Goal: Information Seeking & Learning: Find specific fact

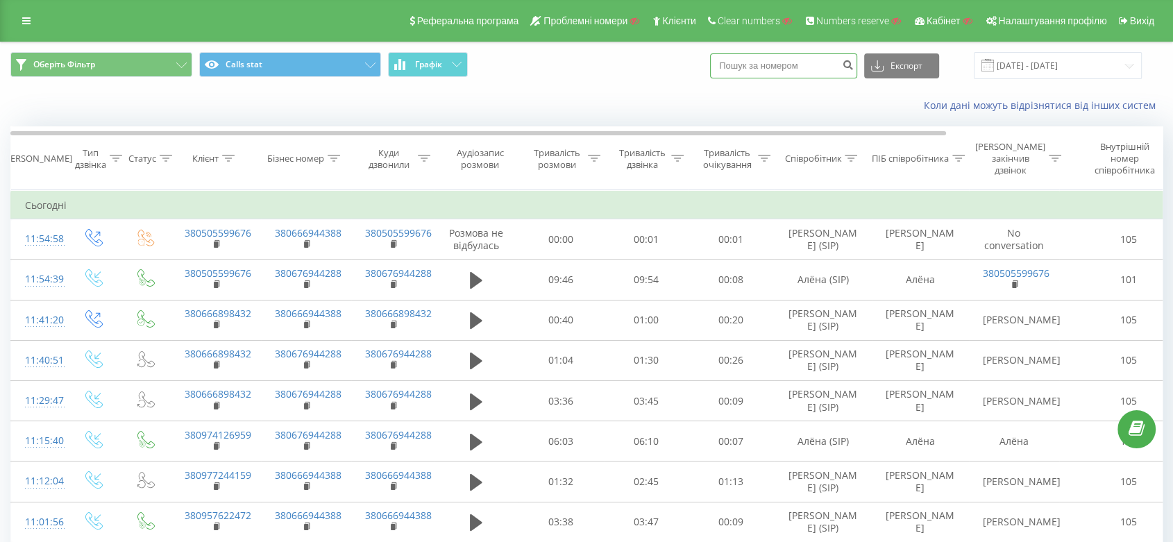
click at [795, 70] on input at bounding box center [783, 65] width 147 height 25
paste input "0666898432"
drag, startPoint x: 846, startPoint y: 69, endPoint x: 855, endPoint y: 67, distance: 9.3
click at [848, 69] on input "0666898432" at bounding box center [783, 65] width 147 height 25
type input "0666898432"
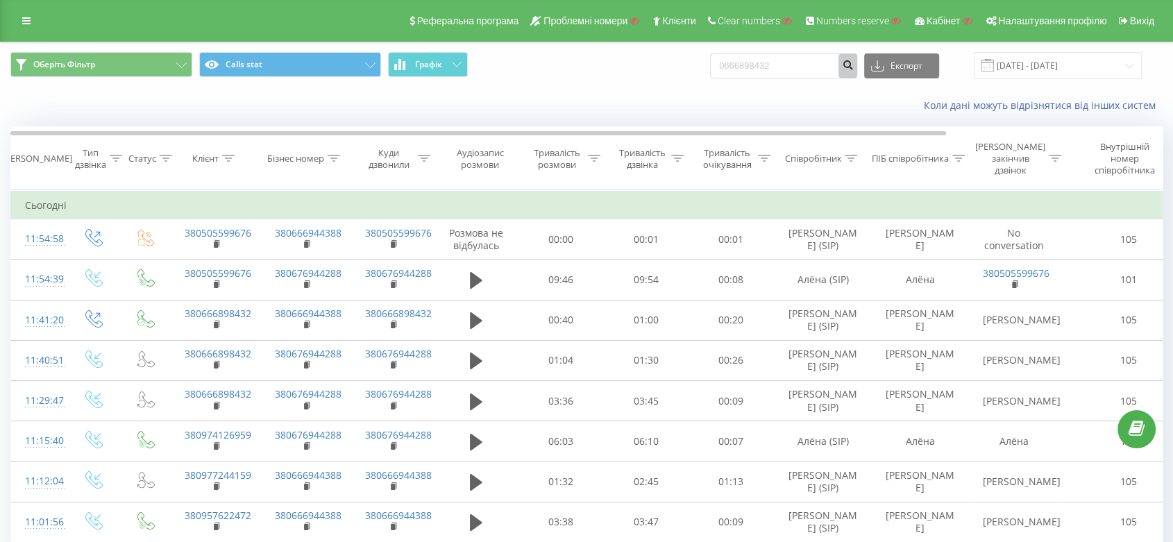
click at [855, 67] on button "submit" at bounding box center [848, 65] width 19 height 25
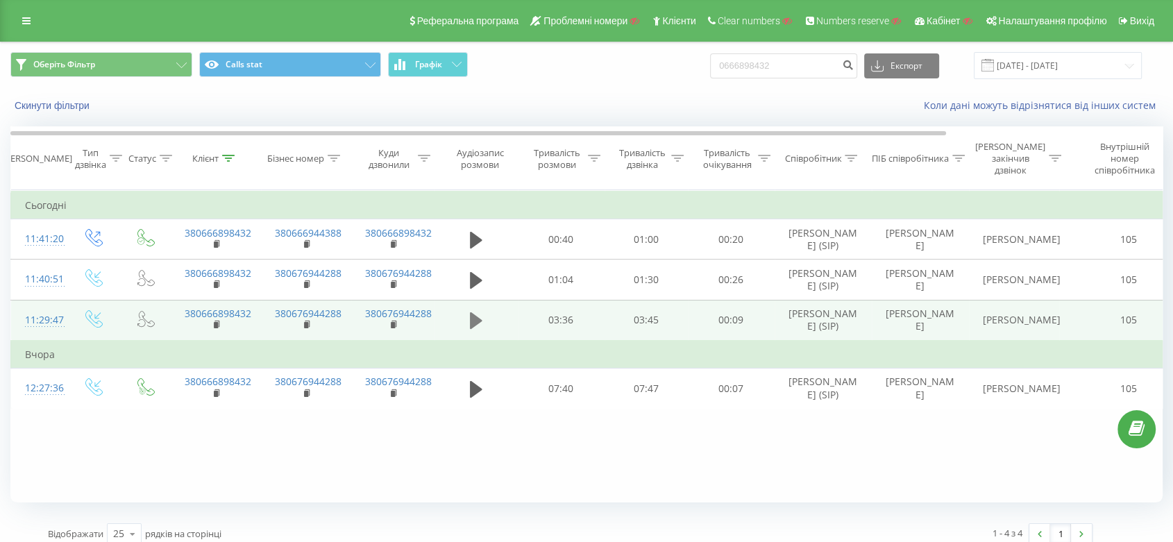
click at [478, 329] on icon at bounding box center [476, 320] width 12 height 17
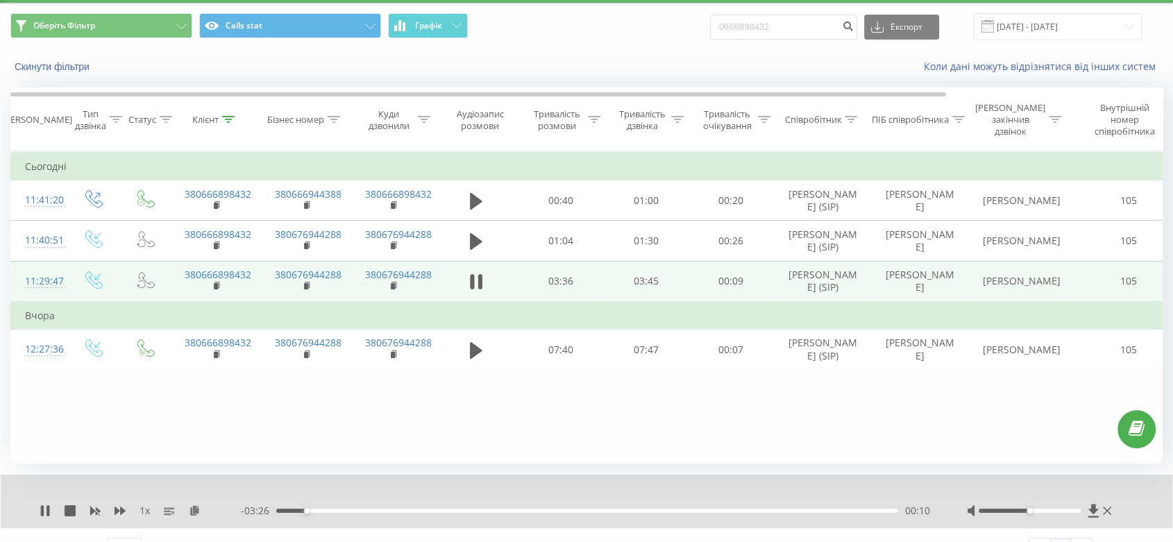
scroll to position [65, 0]
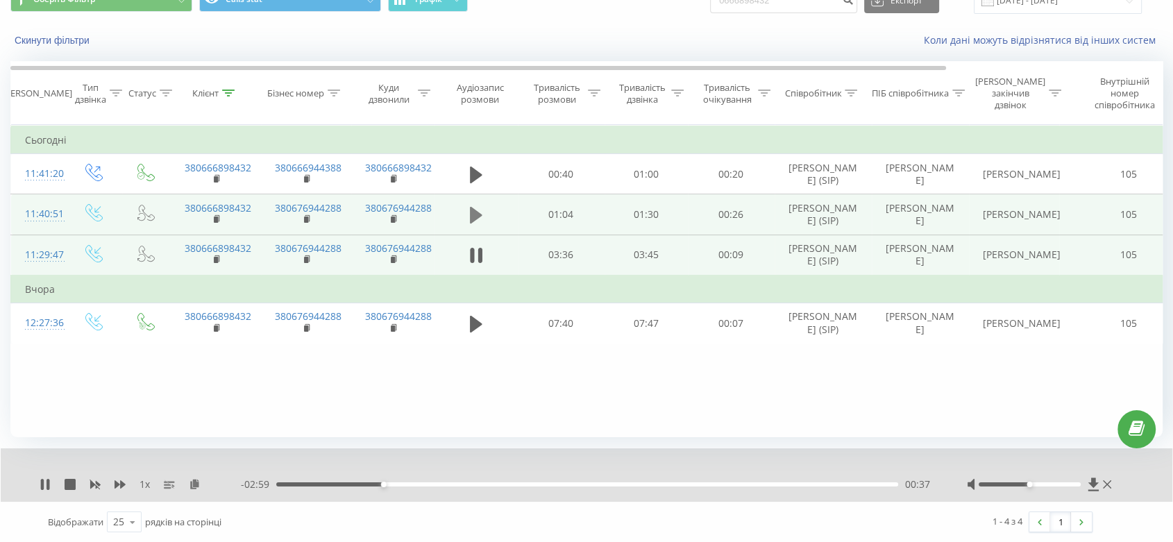
click at [485, 225] on button at bounding box center [476, 215] width 21 height 21
click at [524, 486] on div "00:15" at bounding box center [587, 485] width 622 height 4
click at [598, 490] on div "- 00:38 00:26 00:26" at bounding box center [586, 485] width 691 height 14
click at [598, 487] on div "- 00:37 00:27 00:27" at bounding box center [586, 485] width 691 height 14
click at [602, 493] on div "1 x - 00:37 00:27 00:27" at bounding box center [587, 474] width 1172 height 53
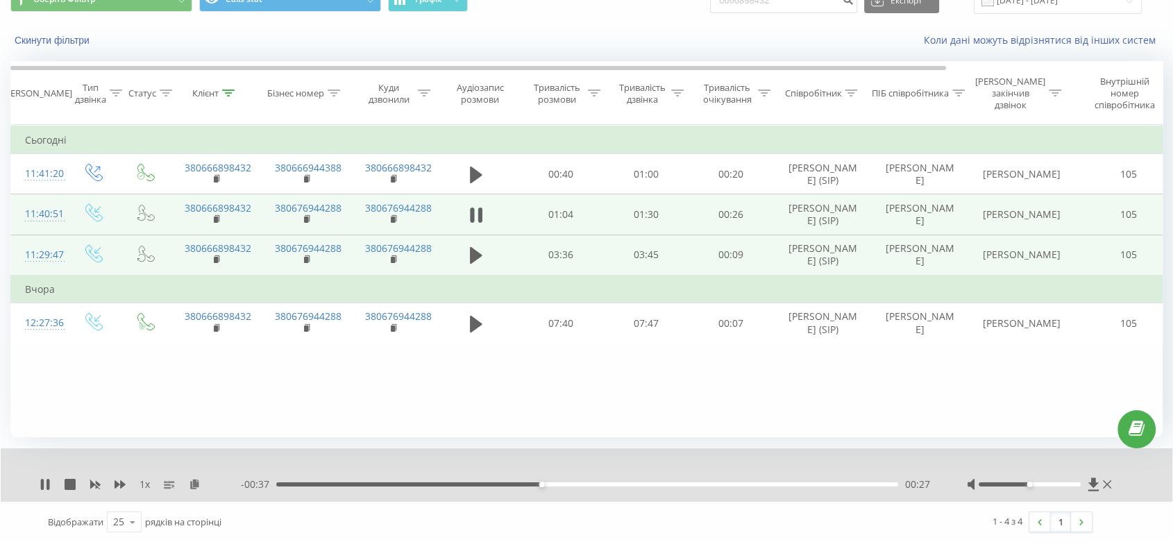
click at [607, 483] on div "00:27" at bounding box center [587, 485] width 622 height 4
click at [739, 480] on div "- 00:30 00:34 00:34" at bounding box center [586, 485] width 691 height 14
click at [744, 485] on div "00:48" at bounding box center [587, 485] width 622 height 4
click at [826, 488] on div "- 00:15 00:49 00:49" at bounding box center [586, 485] width 691 height 14
click at [850, 487] on div "- 00:15 00:49 00:49" at bounding box center [586, 485] width 691 height 14
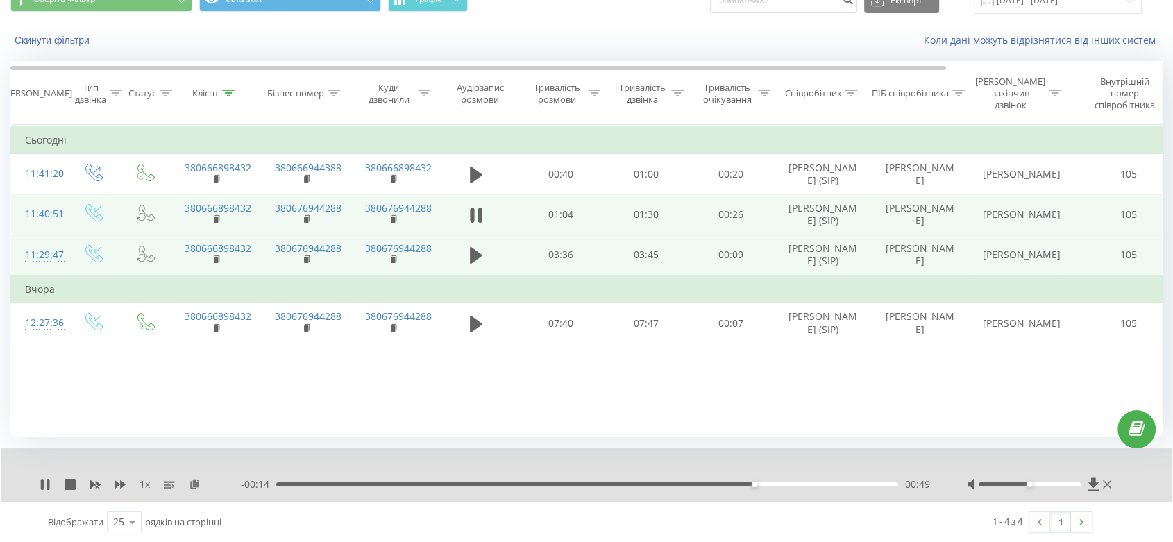
click at [857, 483] on div "00:49" at bounding box center [587, 485] width 622 height 4
click at [900, 487] on div "- 00:04 01:00 01:00" at bounding box center [586, 485] width 691 height 14
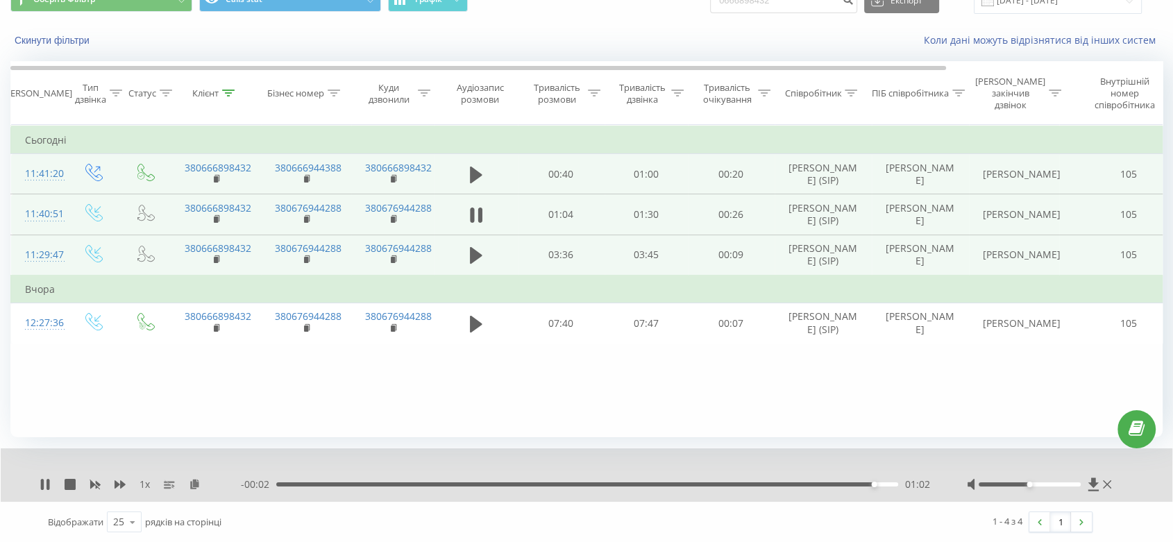
click at [465, 165] on td at bounding box center [476, 174] width 83 height 40
click at [471, 182] on icon at bounding box center [476, 175] width 12 height 17
click at [471, 182] on icon at bounding box center [472, 174] width 4 height 15
click at [477, 224] on icon at bounding box center [476, 215] width 12 height 17
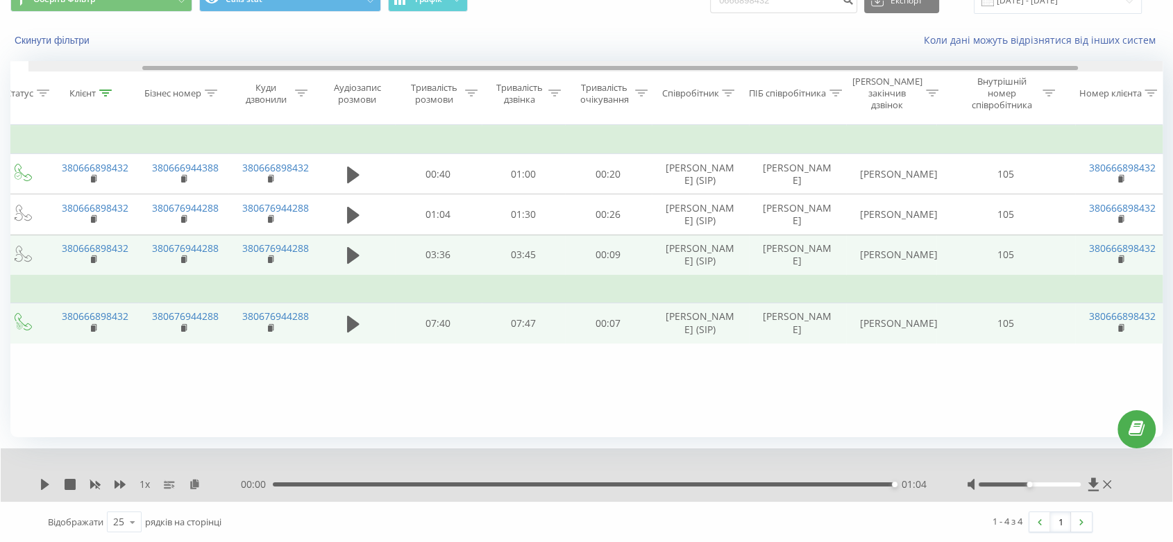
scroll to position [0, 0]
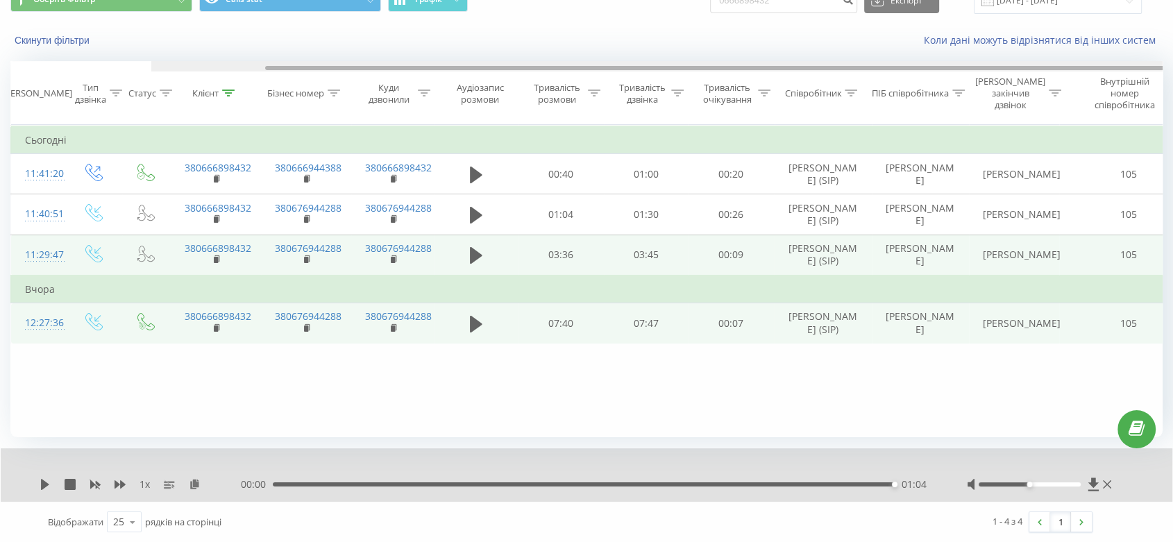
drag, startPoint x: 517, startPoint y: 68, endPoint x: 230, endPoint y: 373, distance: 418.0
click at [255, 371] on div "Дата дзвінка Тип дзвінка Статус Клієнт Бізнес номер Куди дзвонили Аудіозапис ро…" at bounding box center [586, 249] width 1152 height 376
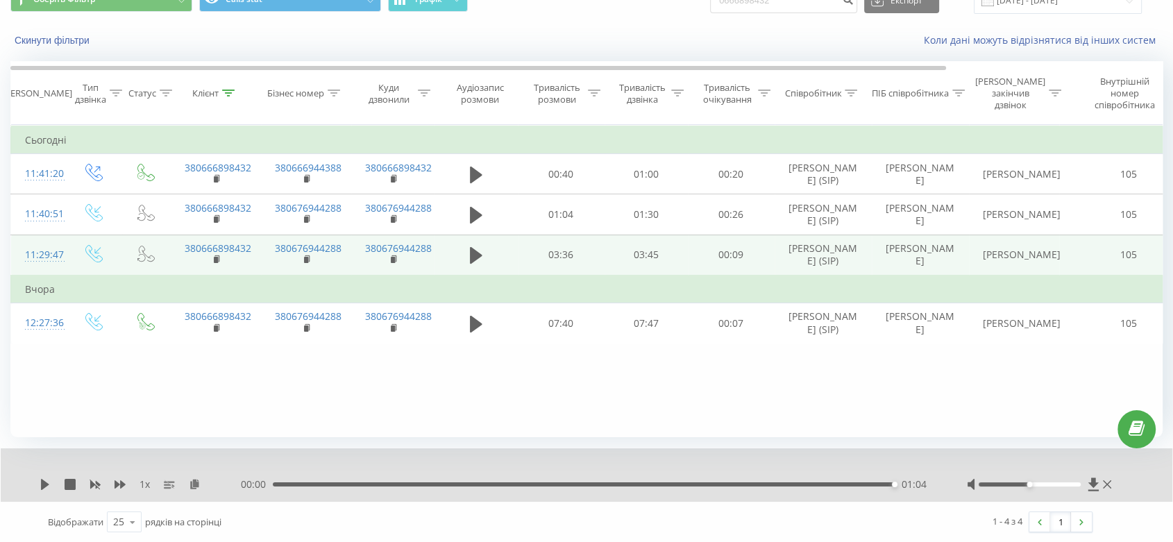
click at [487, 228] on td at bounding box center [476, 214] width 83 height 40
click at [480, 224] on icon at bounding box center [476, 215] width 12 height 17
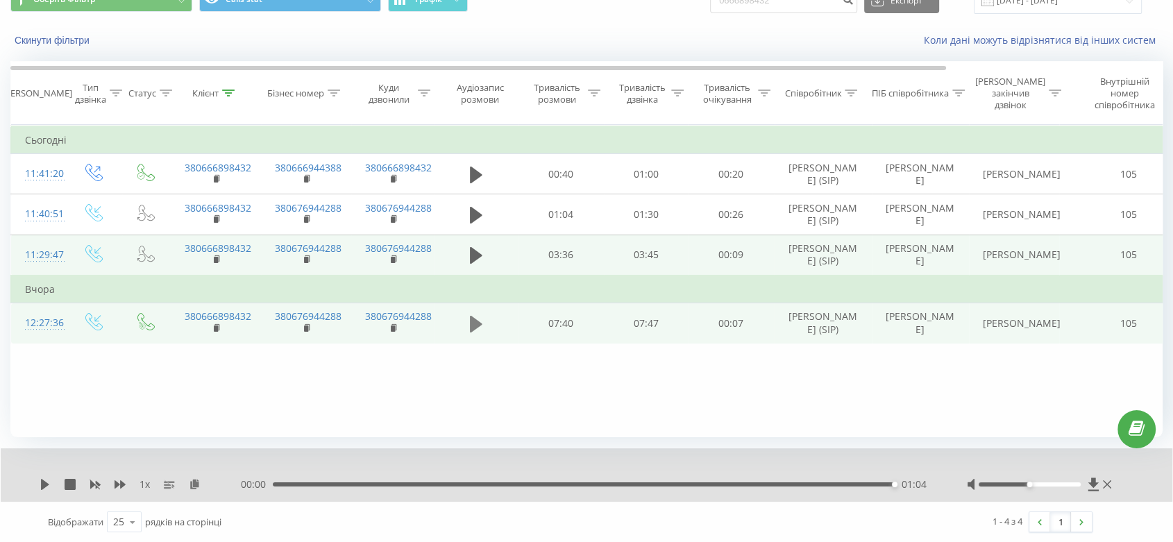
click at [476, 332] on icon at bounding box center [476, 323] width 12 height 17
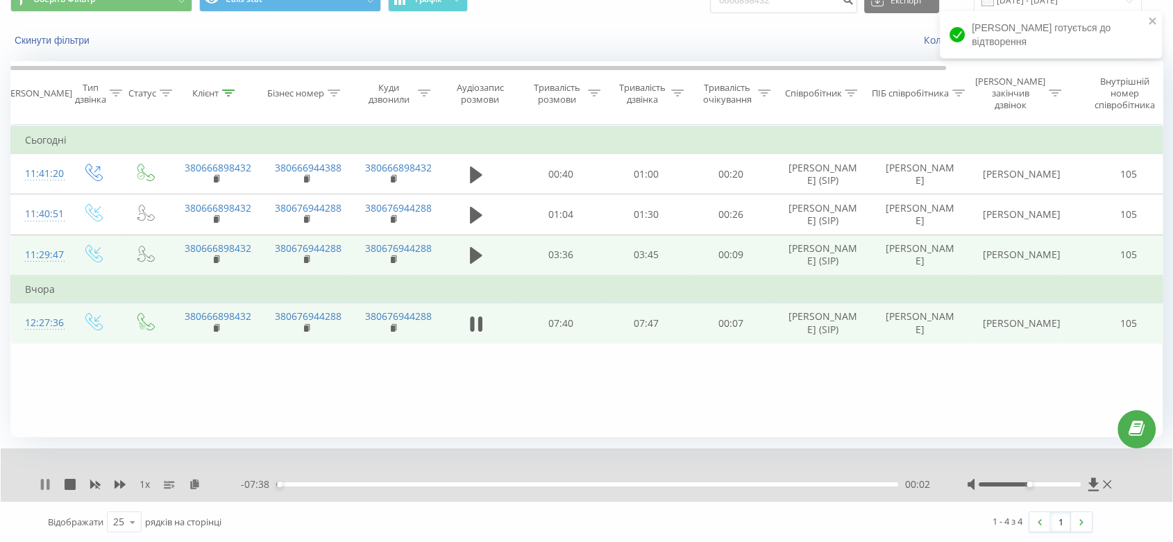
click at [44, 487] on icon at bounding box center [42, 484] width 3 height 11
click at [467, 226] on button at bounding box center [476, 215] width 21 height 21
click at [442, 485] on div "00:17" at bounding box center [587, 485] width 622 height 4
click at [546, 487] on div "- 00:46 00:18 00:18" at bounding box center [586, 485] width 691 height 14
click at [567, 483] on div "00:18" at bounding box center [587, 485] width 622 height 4
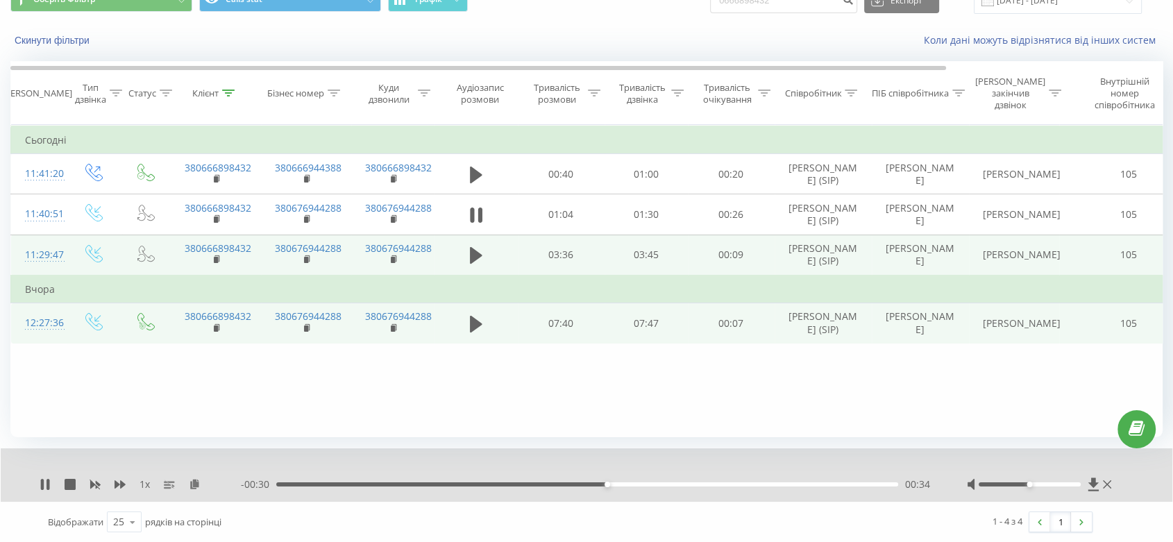
click at [783, 487] on div "- 00:30 00:34 00:34" at bounding box center [586, 485] width 691 height 14
click at [789, 483] on div "00:34" at bounding box center [587, 485] width 622 height 4
click at [846, 481] on div "- 01:04 00:00 00:00" at bounding box center [586, 485] width 691 height 14
click at [797, 481] on div "- 01:04 00:00 00:00" at bounding box center [586, 485] width 691 height 14
click at [842, 487] on div "- 00:10 00:54 00:54" at bounding box center [586, 485] width 691 height 14
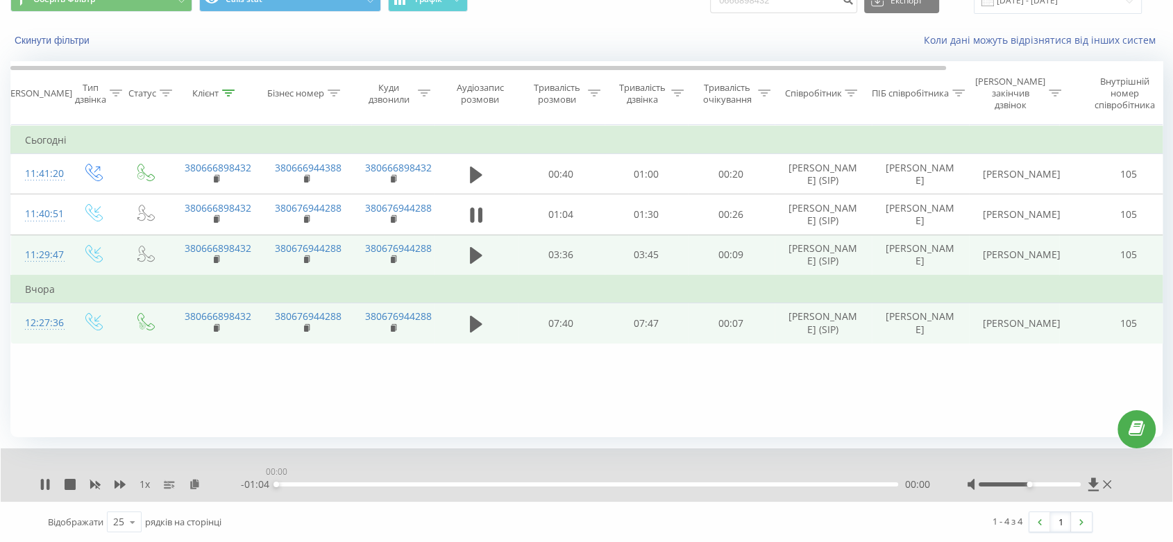
click at [848, 483] on div "00:00" at bounding box center [587, 485] width 622 height 4
click at [618, 417] on div "Фільтрувати за умовою Дорівнює Введіть значення Скасувати OK Фільтрувати за умо…" at bounding box center [586, 281] width 1152 height 312
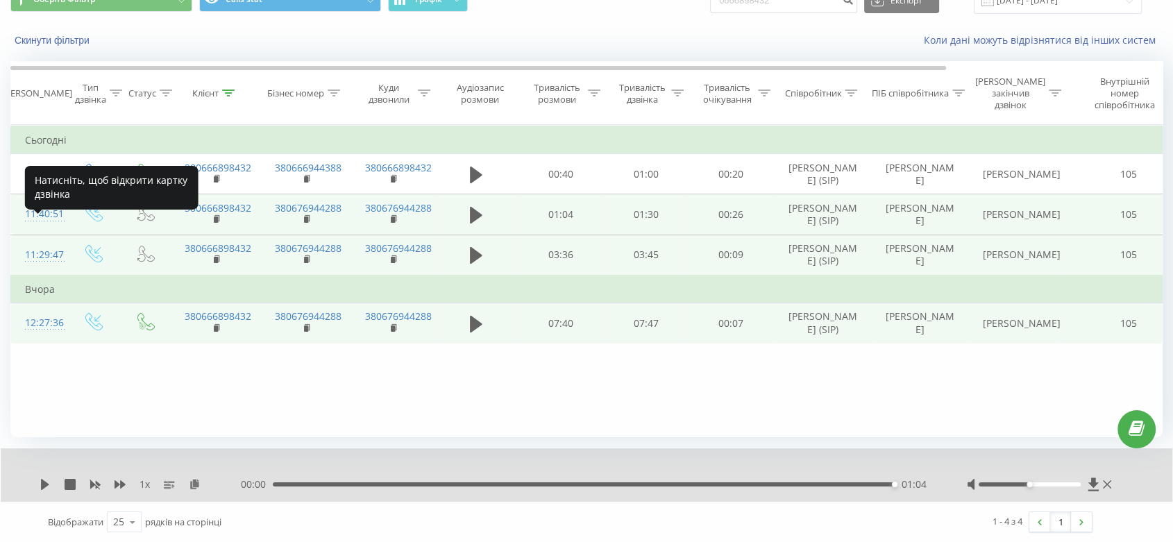
click at [27, 228] on div "11:40:51" at bounding box center [39, 214] width 28 height 27
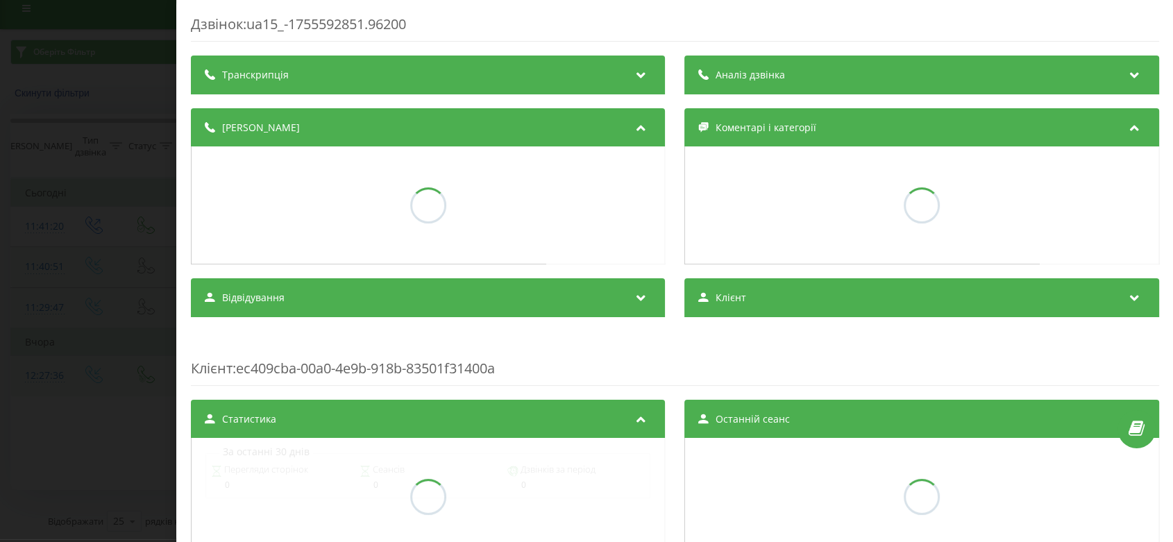
scroll to position [12, 0]
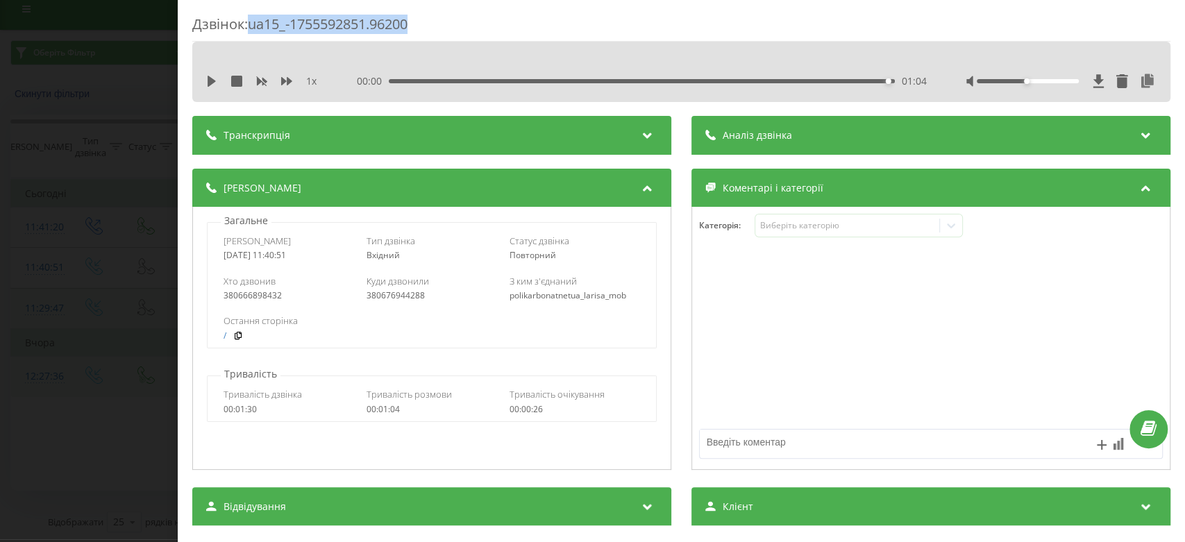
drag, startPoint x: 347, startPoint y: 37, endPoint x: 255, endPoint y: 33, distance: 92.5
click at [255, 33] on div "Дзвінок : ua15_-1755592851.96200" at bounding box center [681, 28] width 978 height 27
copy div "ua15_-1755592851.96200"
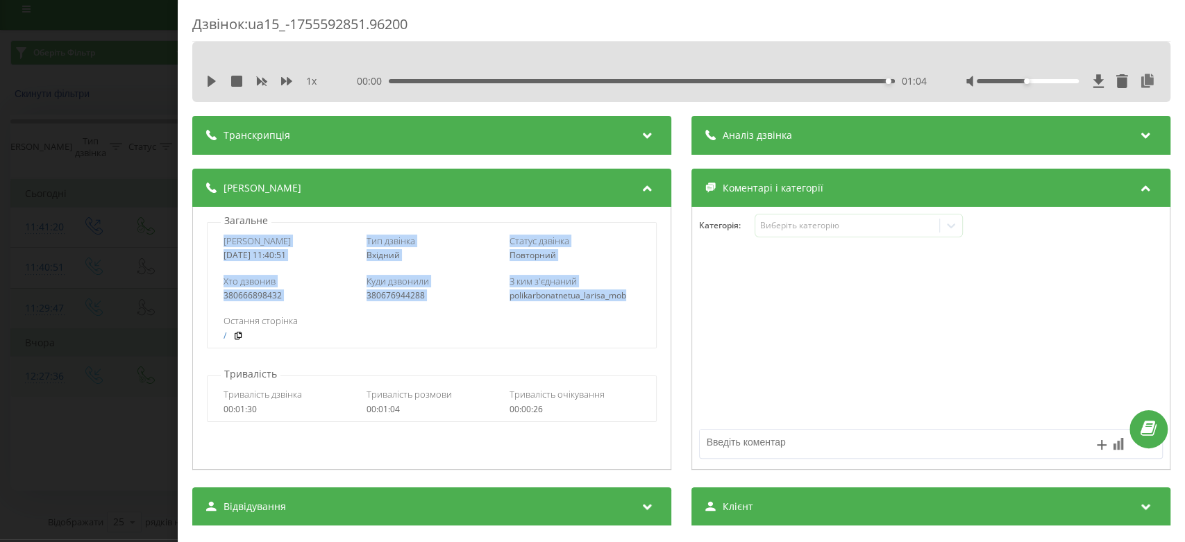
drag, startPoint x: 219, startPoint y: 238, endPoint x: 635, endPoint y: 302, distance: 420.7
click at [635, 302] on div "Дата дзвінка 2025-08-19 11:40:51 Тип дзвінка Вхідний Статус дзвінка Повторний Х…" at bounding box center [432, 285] width 450 height 126
copy div "Дата дзвінка 2025-08-19 11:40:51 Тип дзвінка Вхідний Статус дзвінка Повторний Х…"
click at [15, 94] on div "Дзвінок : ua15_-1755592851.96200 1 x 00:00 01:04 01:04 Транскрипція Для AI-анал…" at bounding box center [592, 271] width 1185 height 542
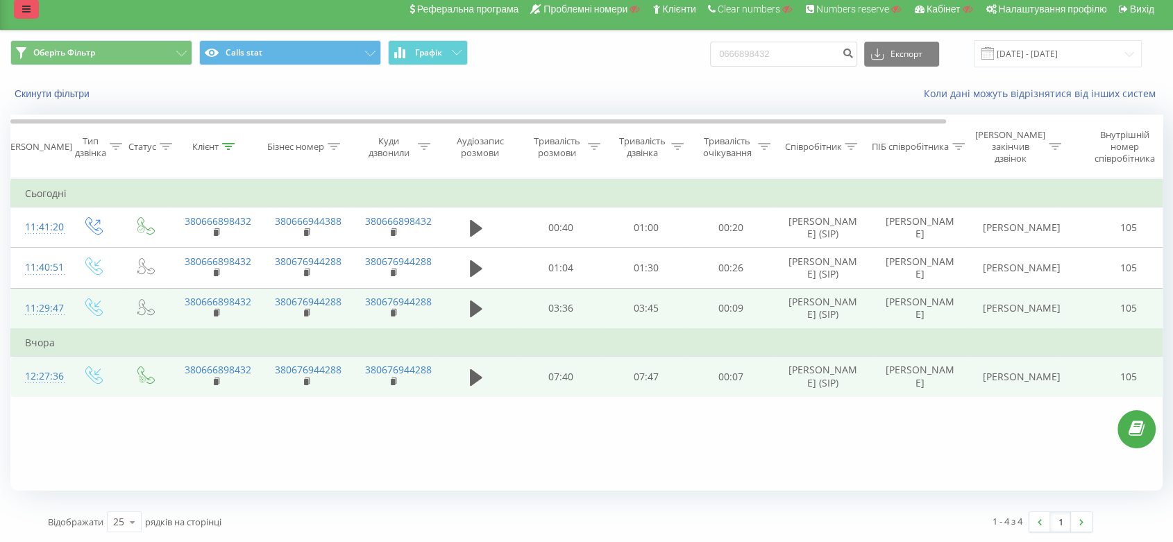
click at [14, 15] on link at bounding box center [26, 8] width 25 height 19
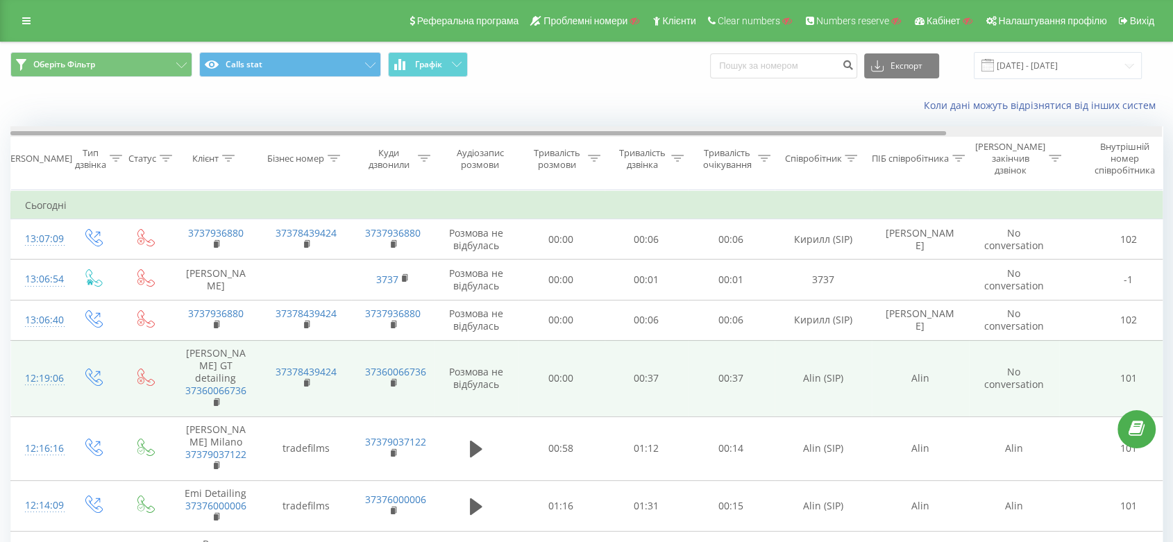
drag, startPoint x: 450, startPoint y: 132, endPoint x: 373, endPoint y: 387, distance: 266.9
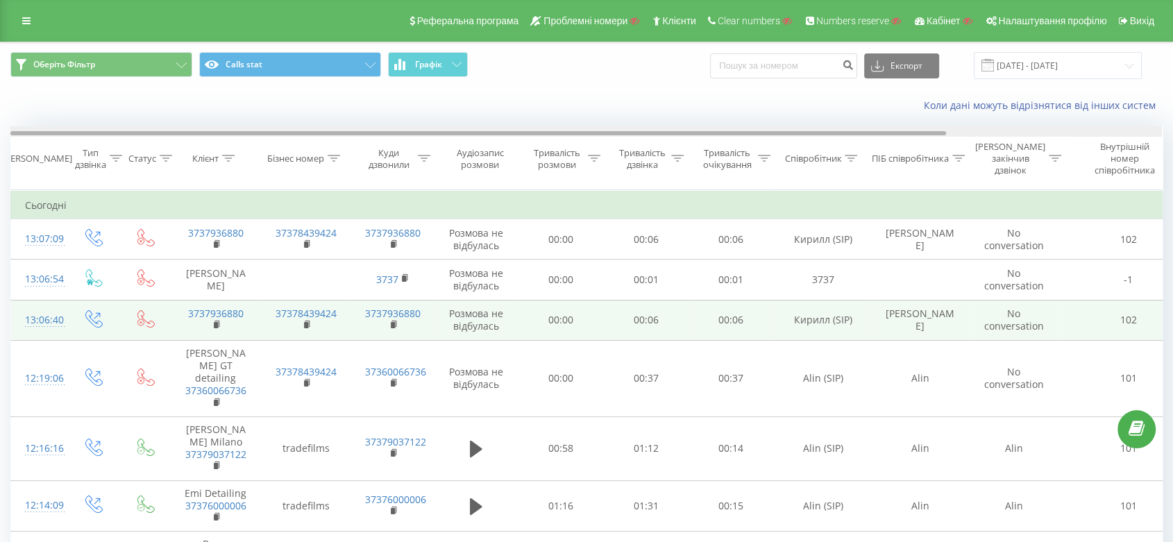
drag, startPoint x: 229, startPoint y: 135, endPoint x: 160, endPoint y: 320, distance: 197.7
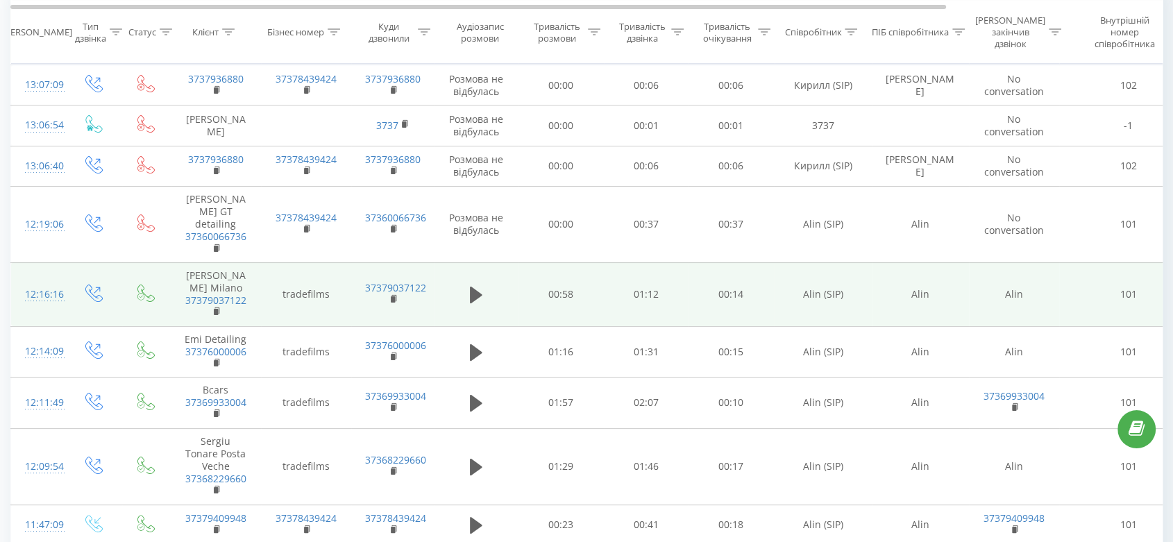
scroll to position [77, 0]
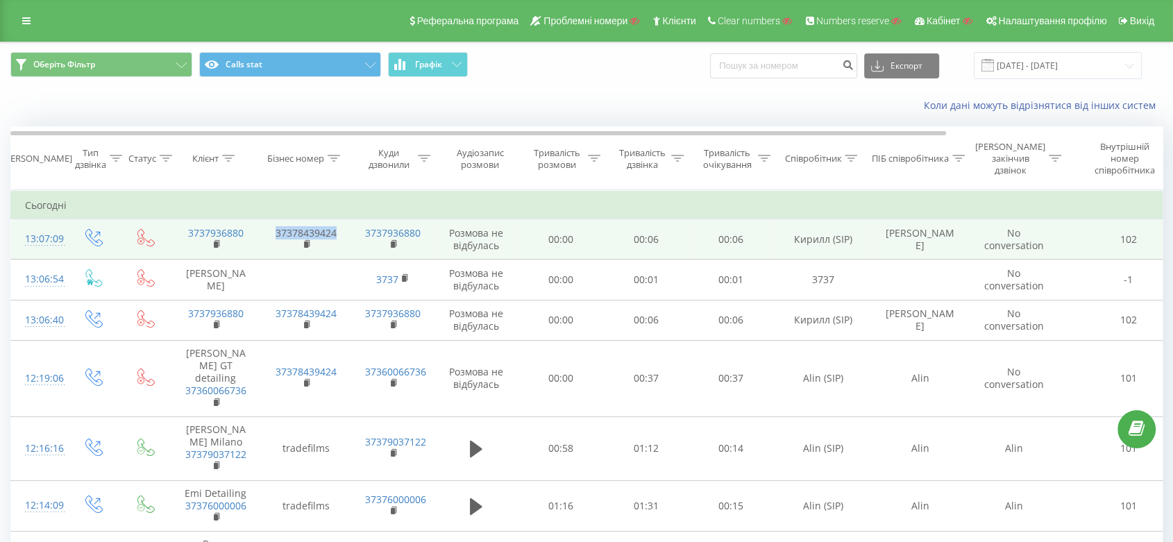
drag, startPoint x: 340, startPoint y: 237, endPoint x: 276, endPoint y: 236, distance: 63.9
click at [276, 236] on td "37378439424" at bounding box center [306, 239] width 90 height 40
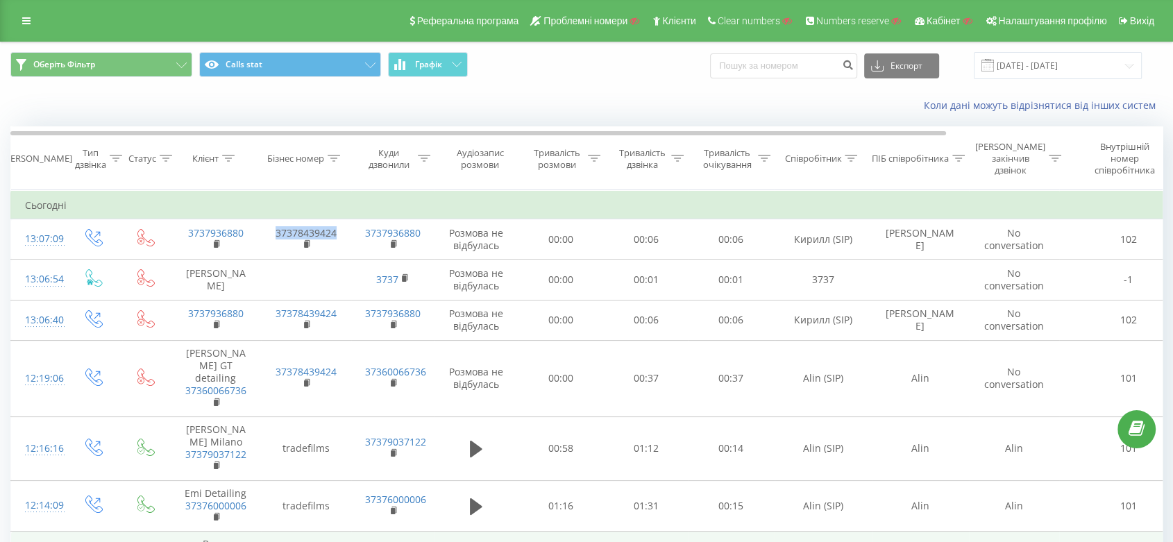
copy link "37378439424"
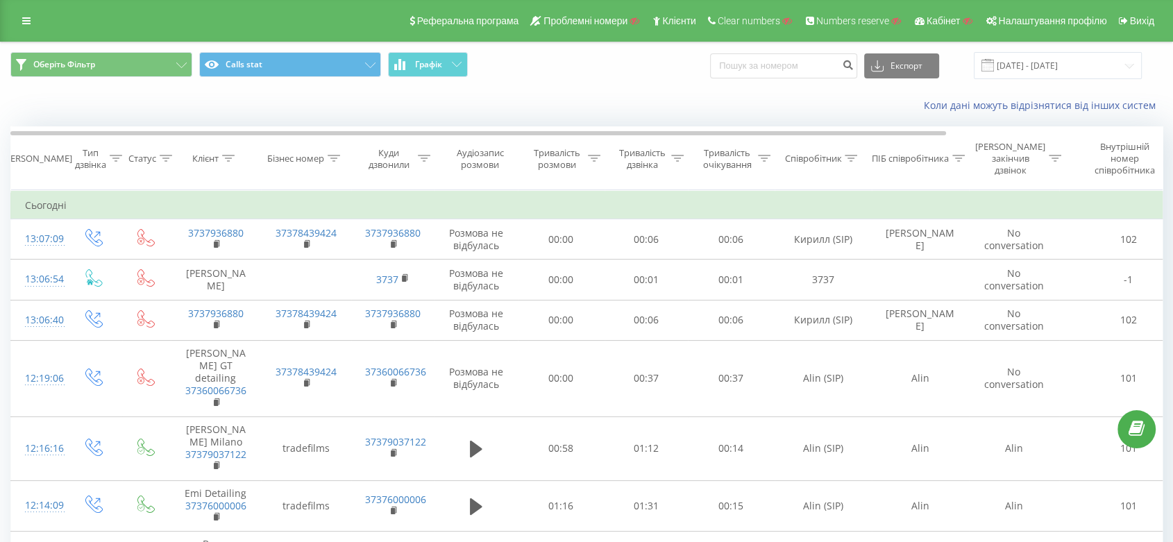
click at [333, 99] on div "Коли дані можуть відрізнятися вiд інших систем" at bounding box center [587, 105] width 1172 height 33
click at [19, 28] on link at bounding box center [26, 20] width 25 height 19
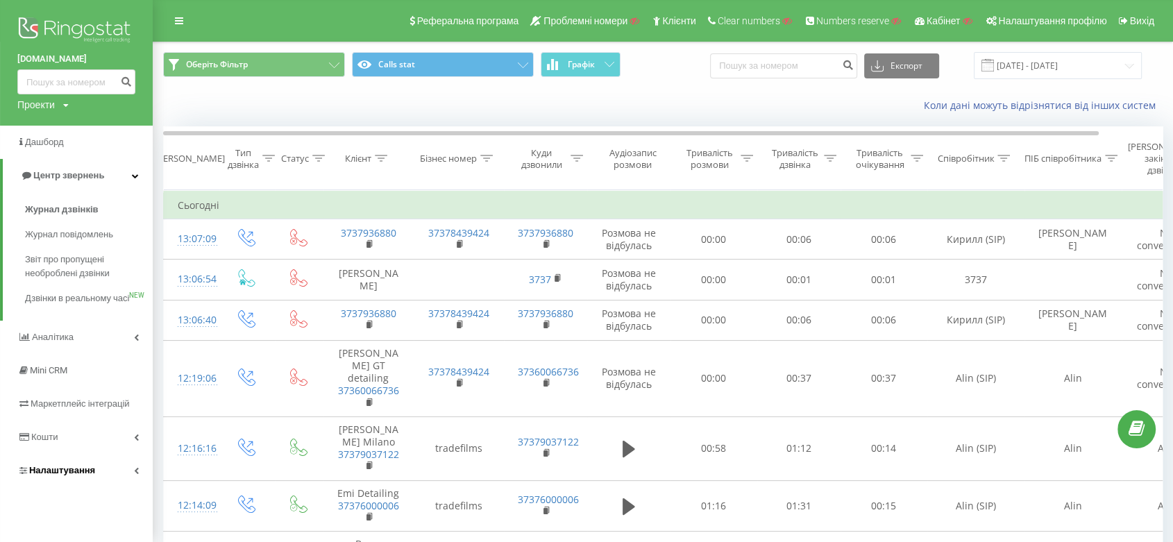
click at [117, 477] on link "Налаштування" at bounding box center [76, 470] width 153 height 33
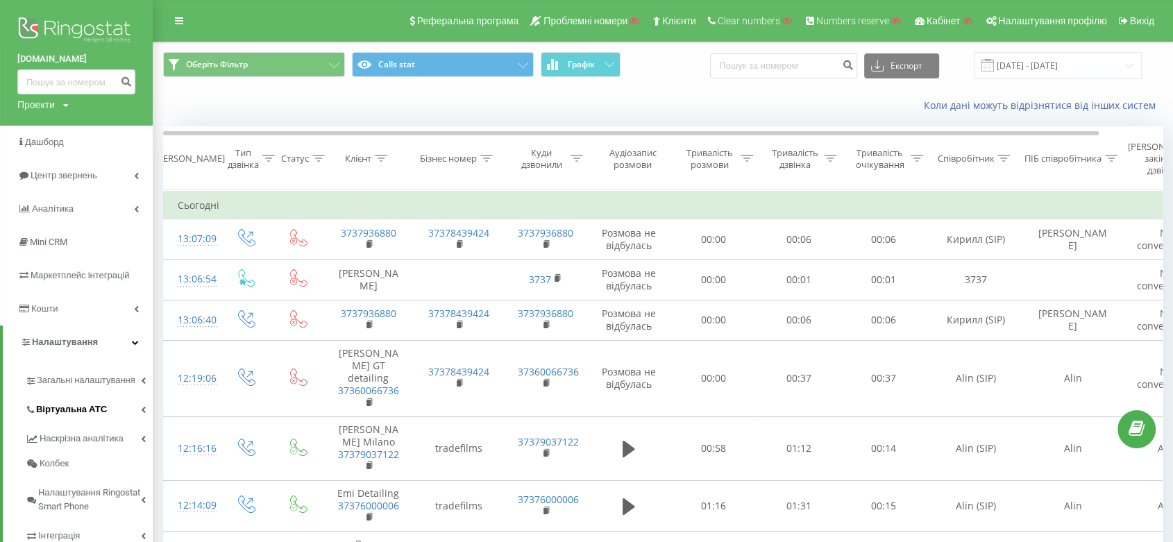
click at [103, 404] on link "Віртуальна АТС" at bounding box center [89, 407] width 128 height 29
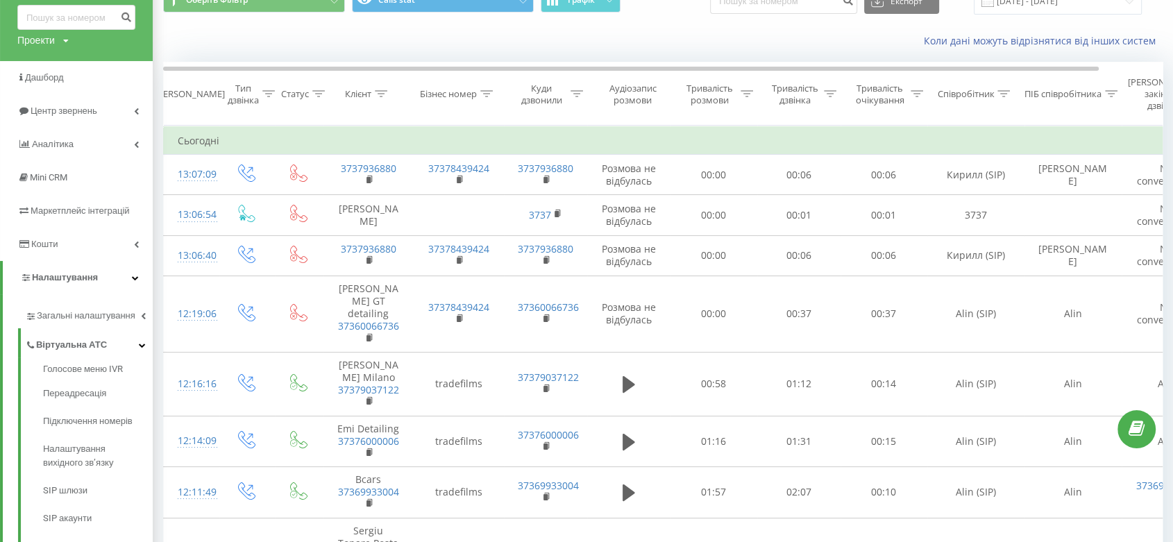
scroll to position [154, 0]
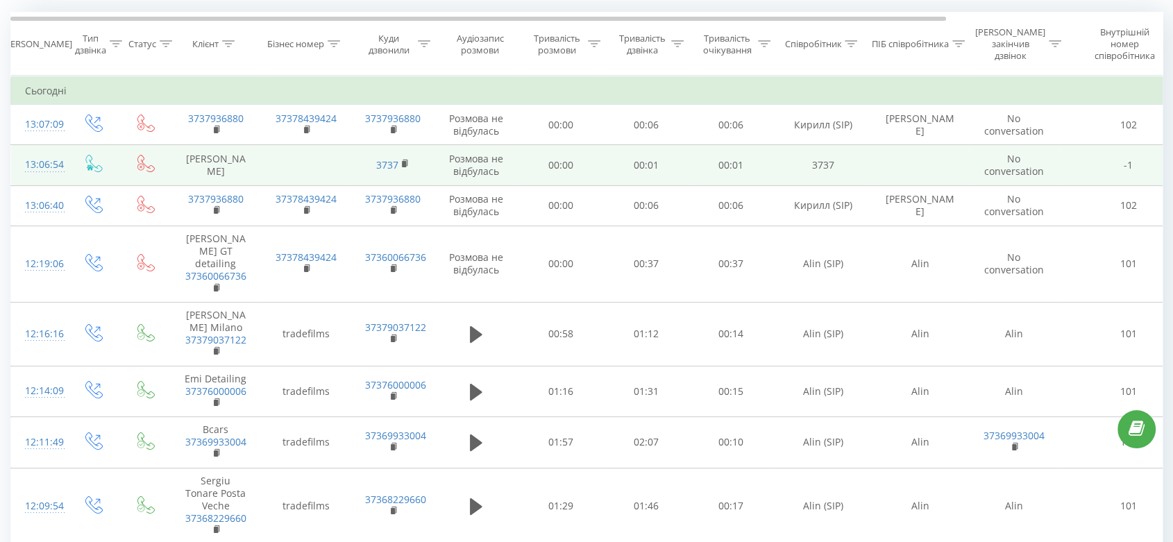
scroll to position [77, 0]
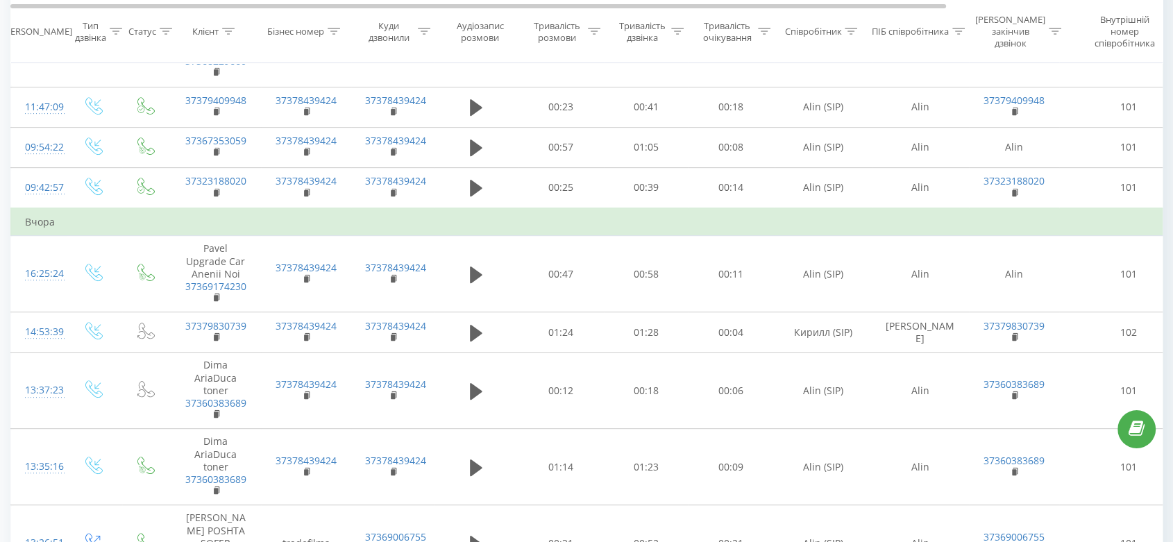
scroll to position [33, 0]
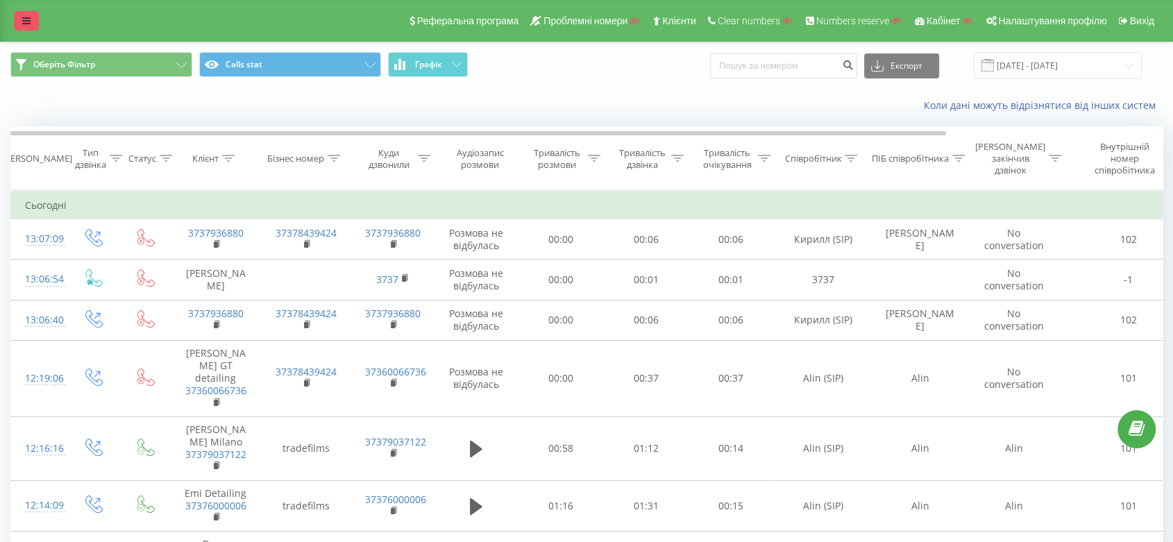
click at [22, 20] on icon at bounding box center [26, 21] width 8 height 10
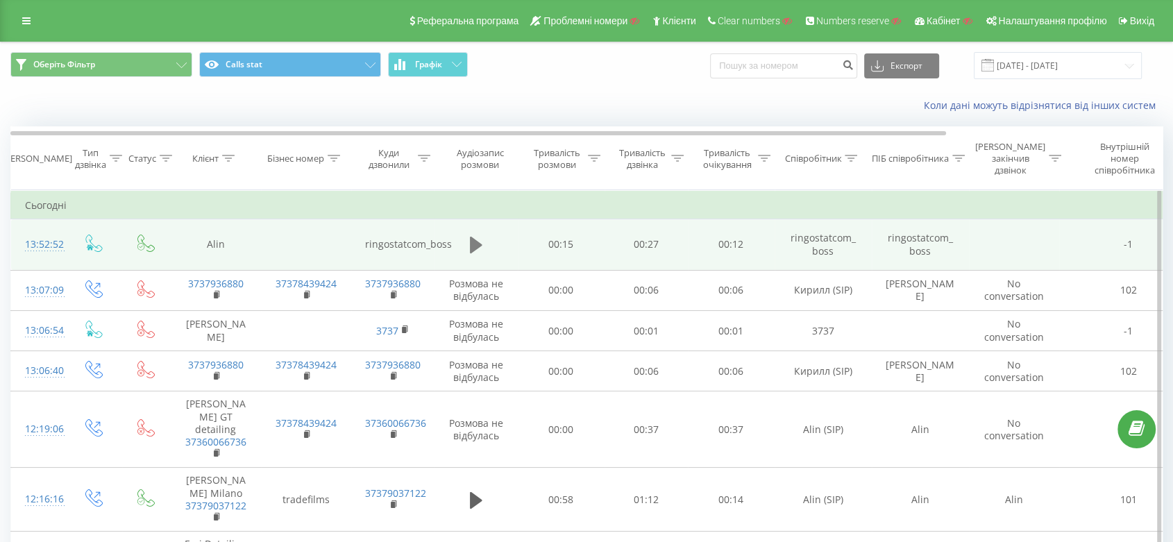
click at [472, 246] on icon at bounding box center [476, 245] width 12 height 17
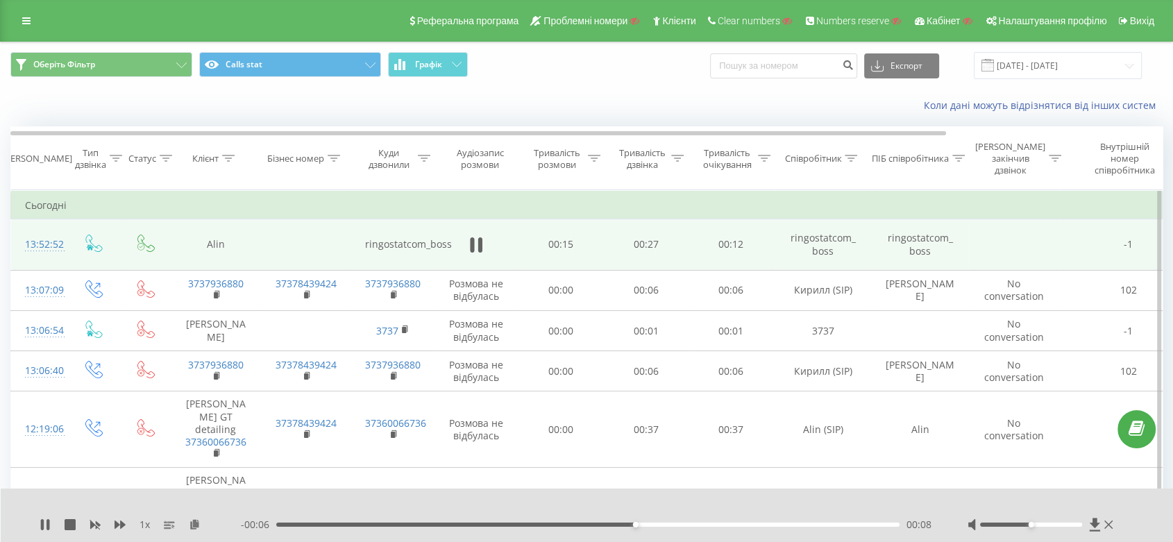
click at [472, 246] on icon at bounding box center [472, 244] width 4 height 15
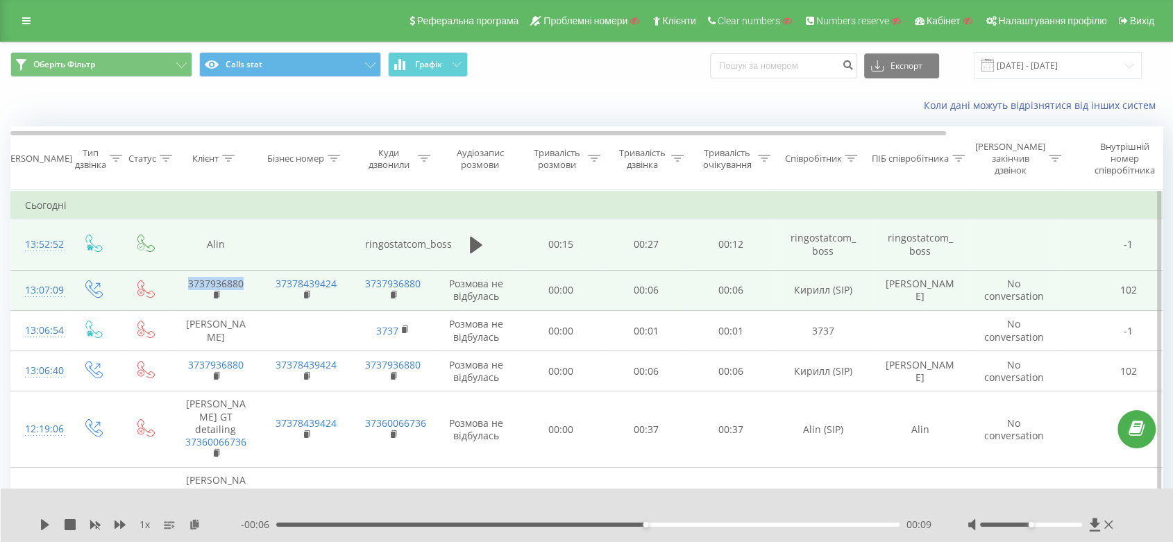
drag, startPoint x: 255, startPoint y: 277, endPoint x: 167, endPoint y: 280, distance: 88.2
click at [167, 280] on tr "13:07:09 3737936880 37378439424 3737936880 Розмова не відбулась 00:00 00:06 00:…" at bounding box center [719, 290] width 1416 height 40
copy link "3737936880"
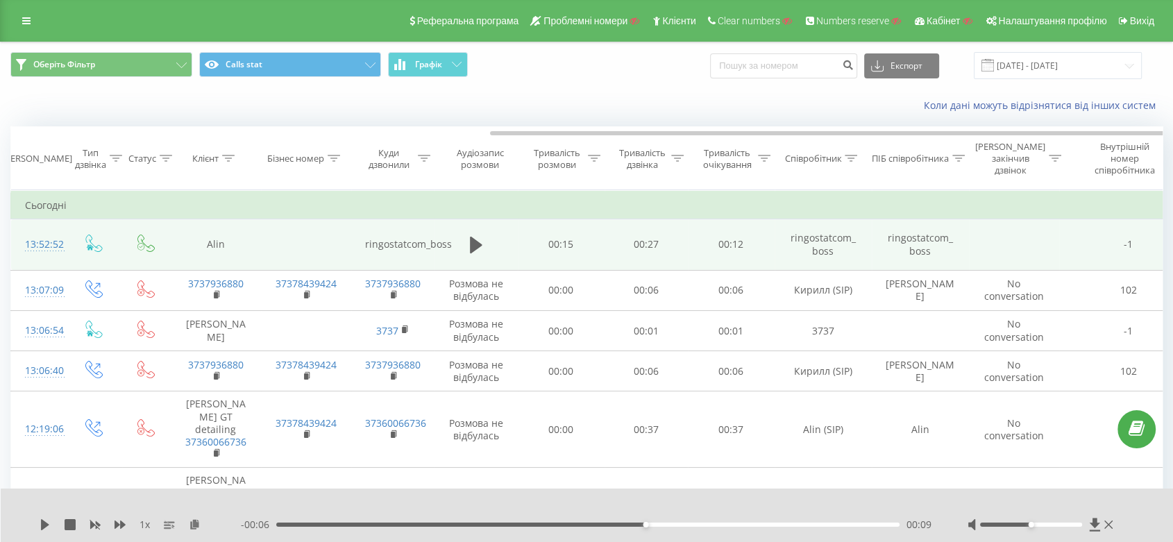
scroll to position [0, 265]
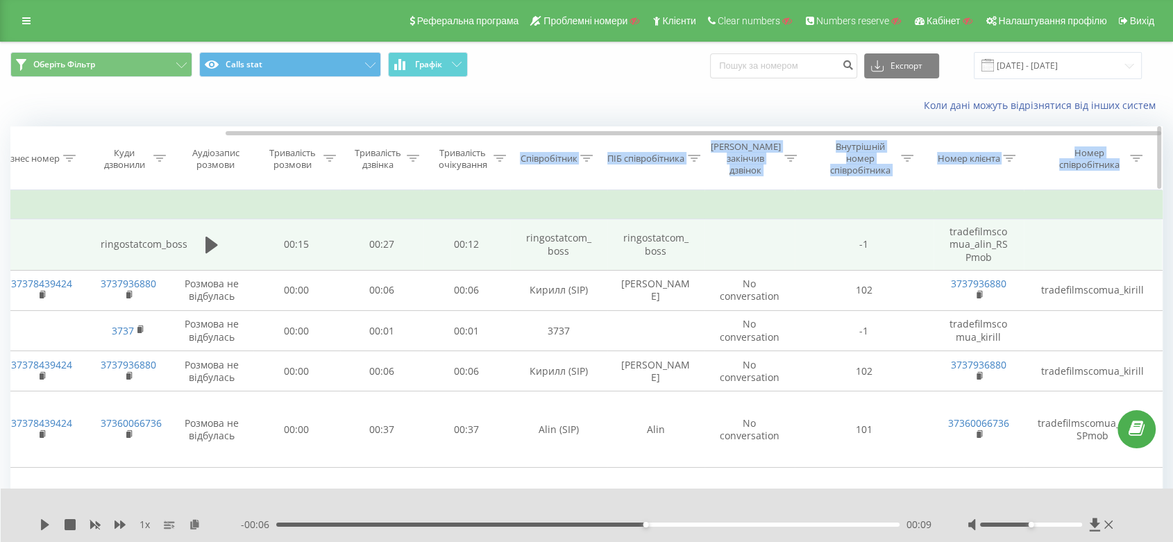
drag, startPoint x: 371, startPoint y: 131, endPoint x: 521, endPoint y: 140, distance: 150.2
click at [521, 140] on div "Дата дзвінка Тип дзвінка Статус Клієнт Бізнес номер Куди дзвонили Аудіозапис ро…" at bounding box center [586, 158] width 1152 height 64
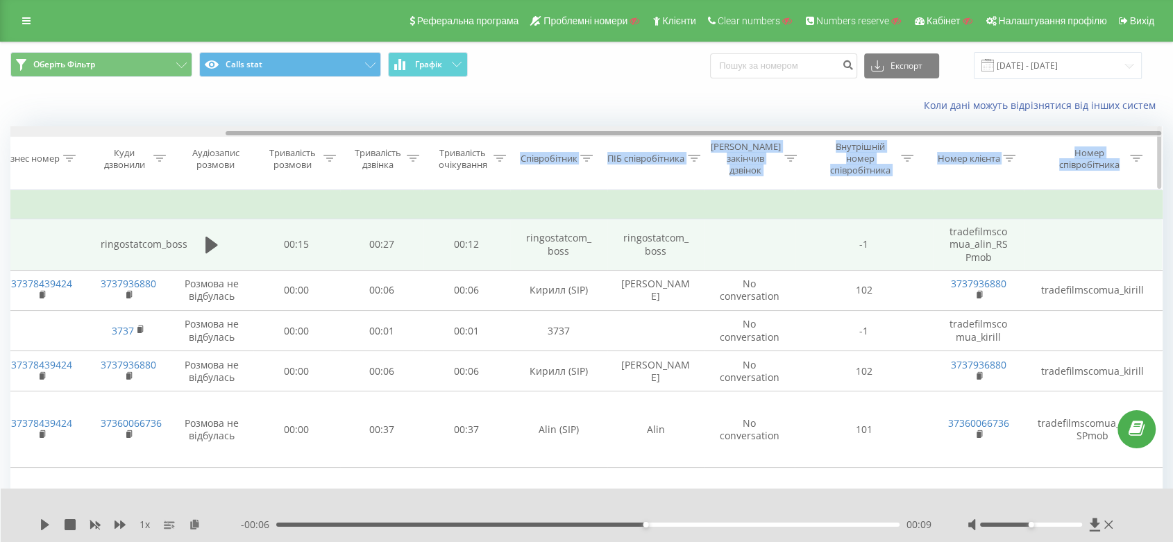
click at [452, 128] on div at bounding box center [586, 131] width 1152 height 10
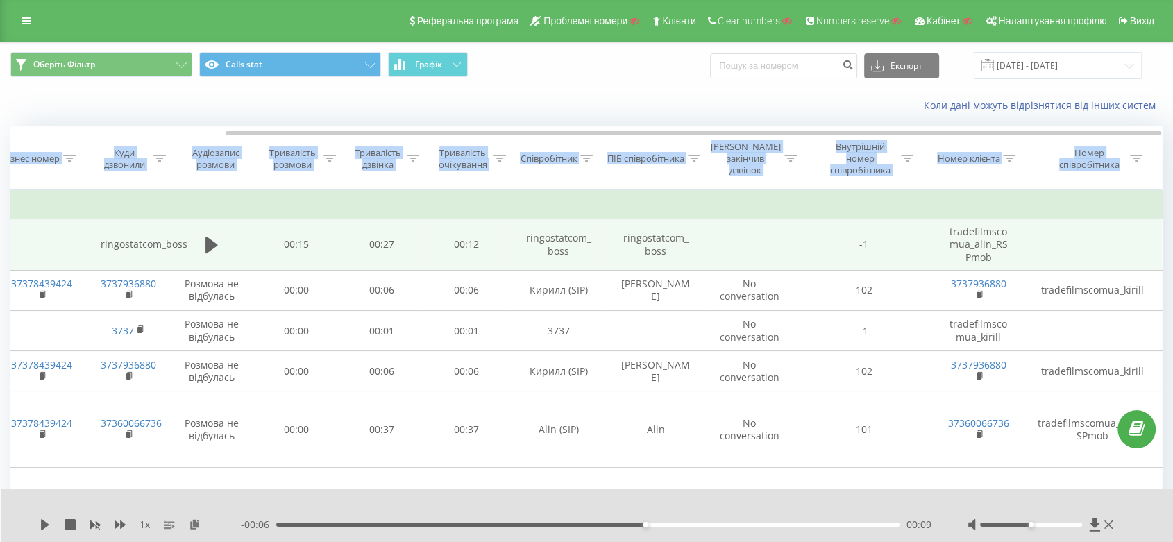
drag, startPoint x: 450, startPoint y: 130, endPoint x: 424, endPoint y: 124, distance: 26.3
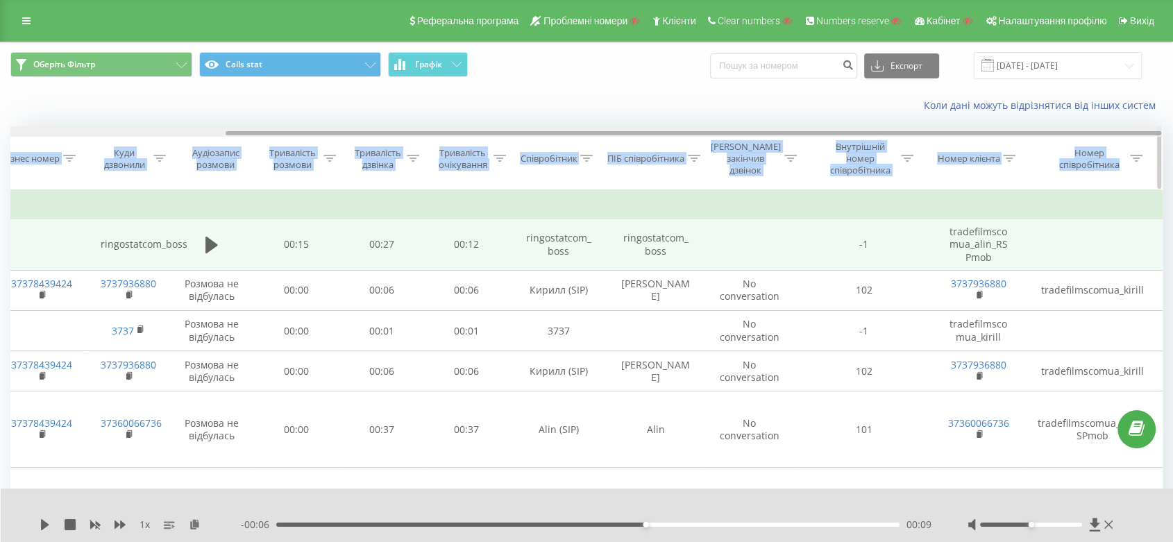
click at [426, 128] on div at bounding box center [586, 131] width 1152 height 10
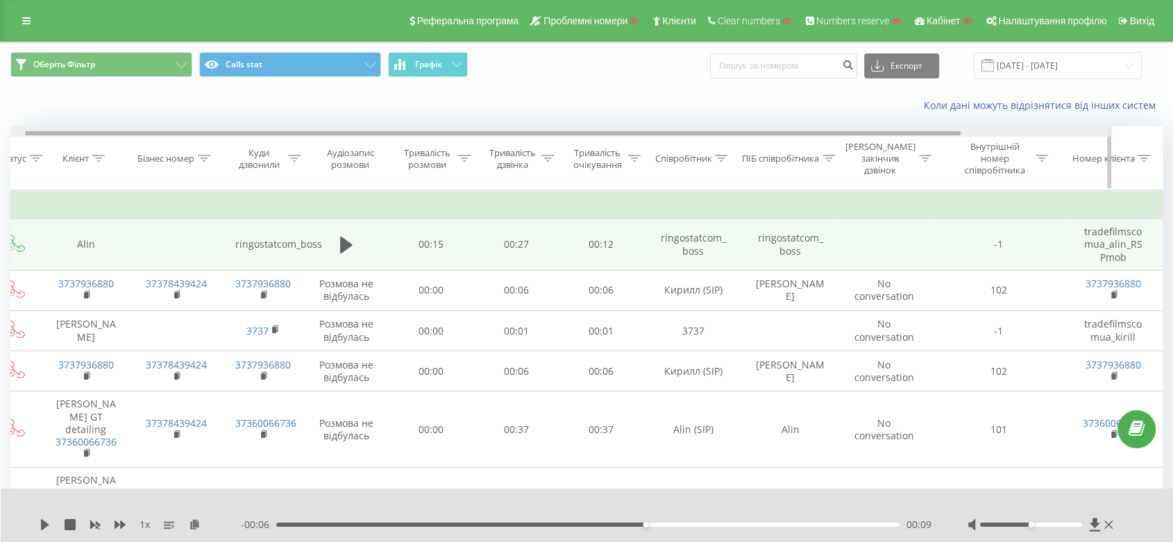
scroll to position [0, 0]
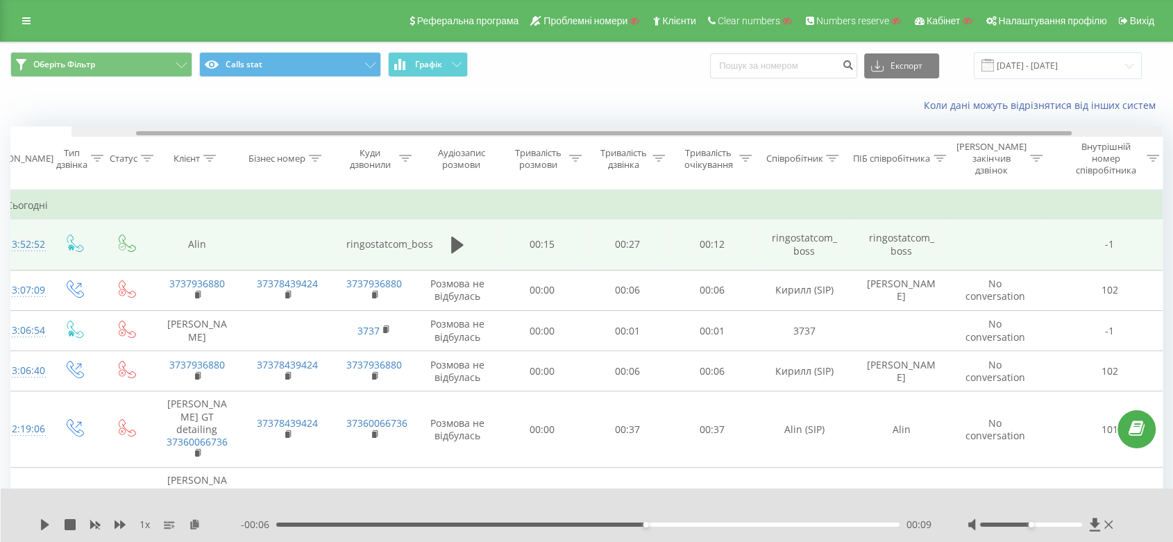
drag, startPoint x: 426, startPoint y: 133, endPoint x: 162, endPoint y: 32, distance: 283.3
click at [203, 132] on div at bounding box center [605, 133] width 936 height 4
